Goal: Task Accomplishment & Management: Use online tool/utility

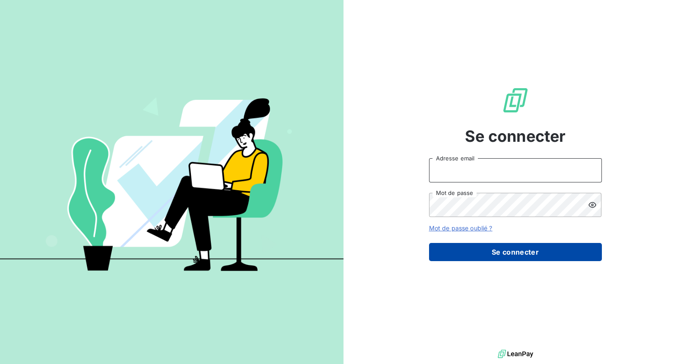
type input "[EMAIL_ADDRESS][DOMAIN_NAME]"
click at [521, 251] on button "Se connecter" at bounding box center [515, 252] width 173 height 18
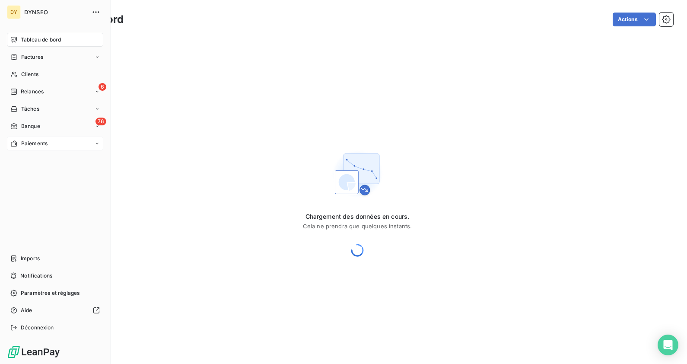
click at [28, 145] on span "Paiements" at bounding box center [34, 144] width 26 height 8
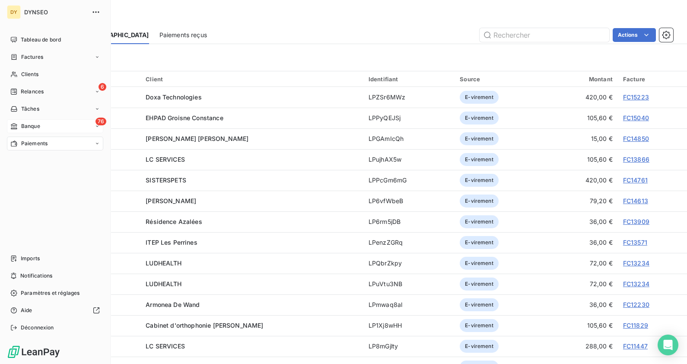
click at [41, 124] on div "76 Banque" at bounding box center [55, 126] width 96 height 14
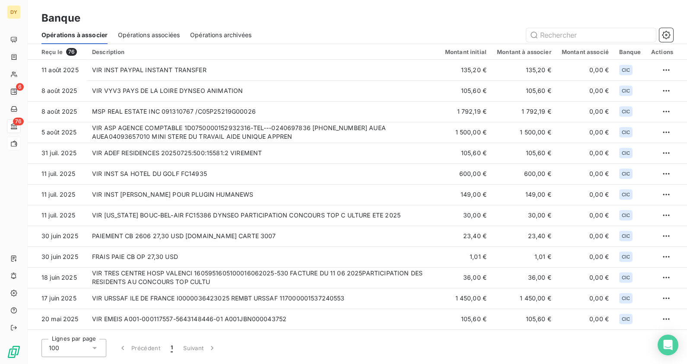
click at [130, 36] on span "Opérations associées" at bounding box center [149, 35] width 62 height 9
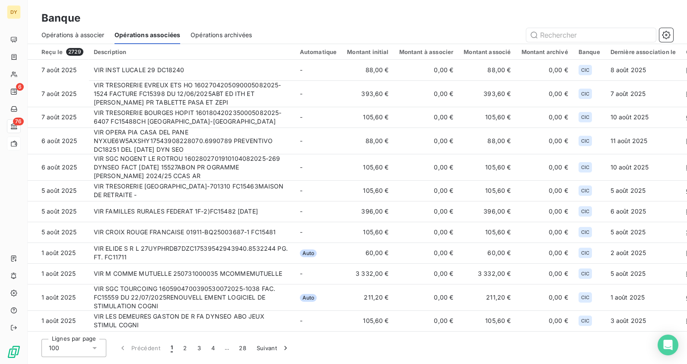
click at [99, 32] on span "Opérations à associer" at bounding box center [72, 35] width 63 height 9
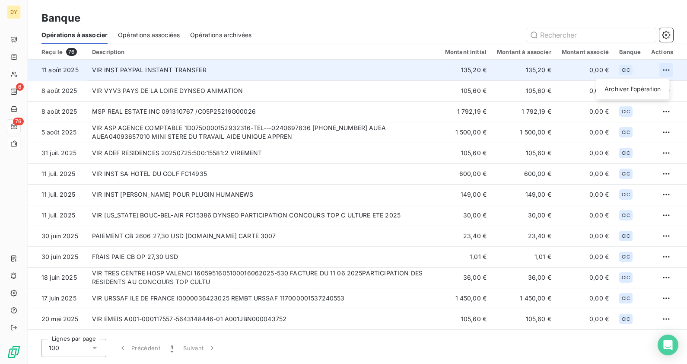
click at [663, 69] on html "DY 6 76 Banque Opérations à associer Opérations associées Opérations archivées …" at bounding box center [343, 182] width 687 height 364
click at [654, 88] on div "Archiver l’opération" at bounding box center [632, 89] width 67 height 14
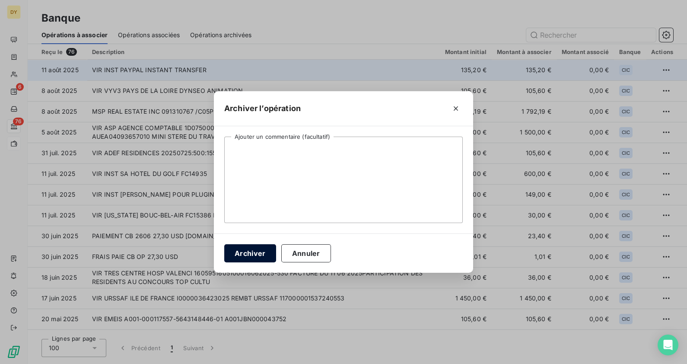
click at [246, 251] on button "Archiver" at bounding box center [250, 253] width 52 height 18
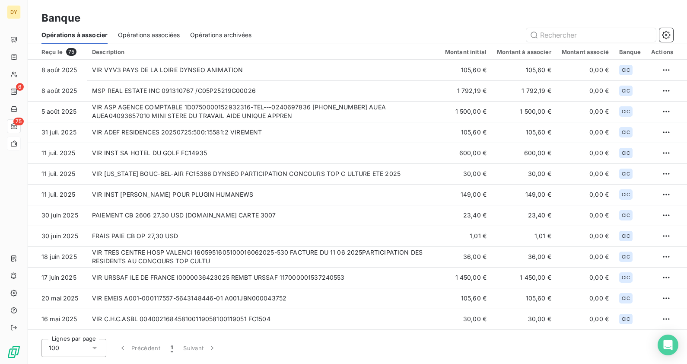
click at [142, 29] on div "Opérations associées" at bounding box center [149, 35] width 62 height 18
